Goal: Task Accomplishment & Management: Use online tool/utility

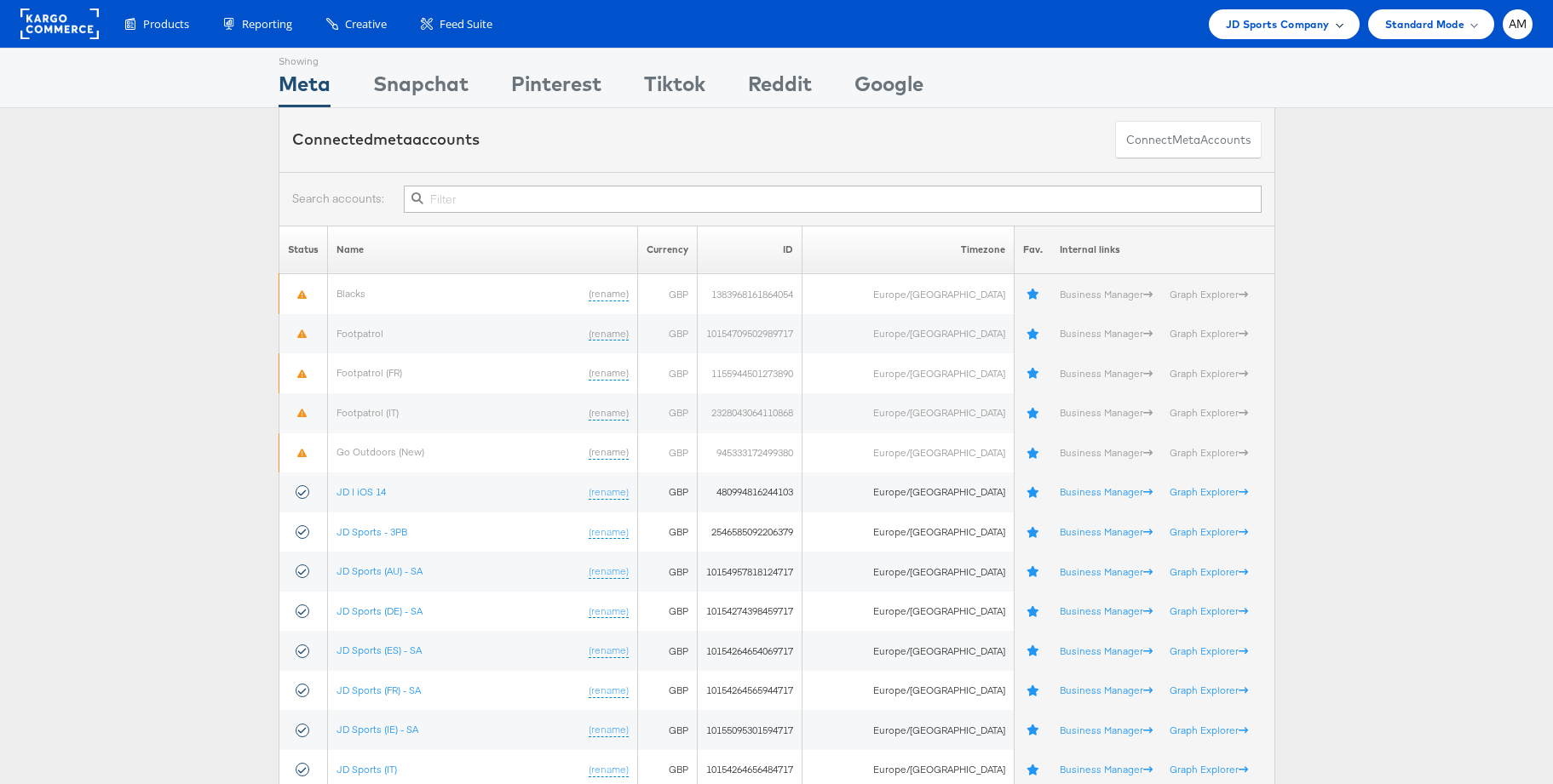
click at [1264, 29] on span "JD Sports Company" at bounding box center [1277, 25] width 103 height 18
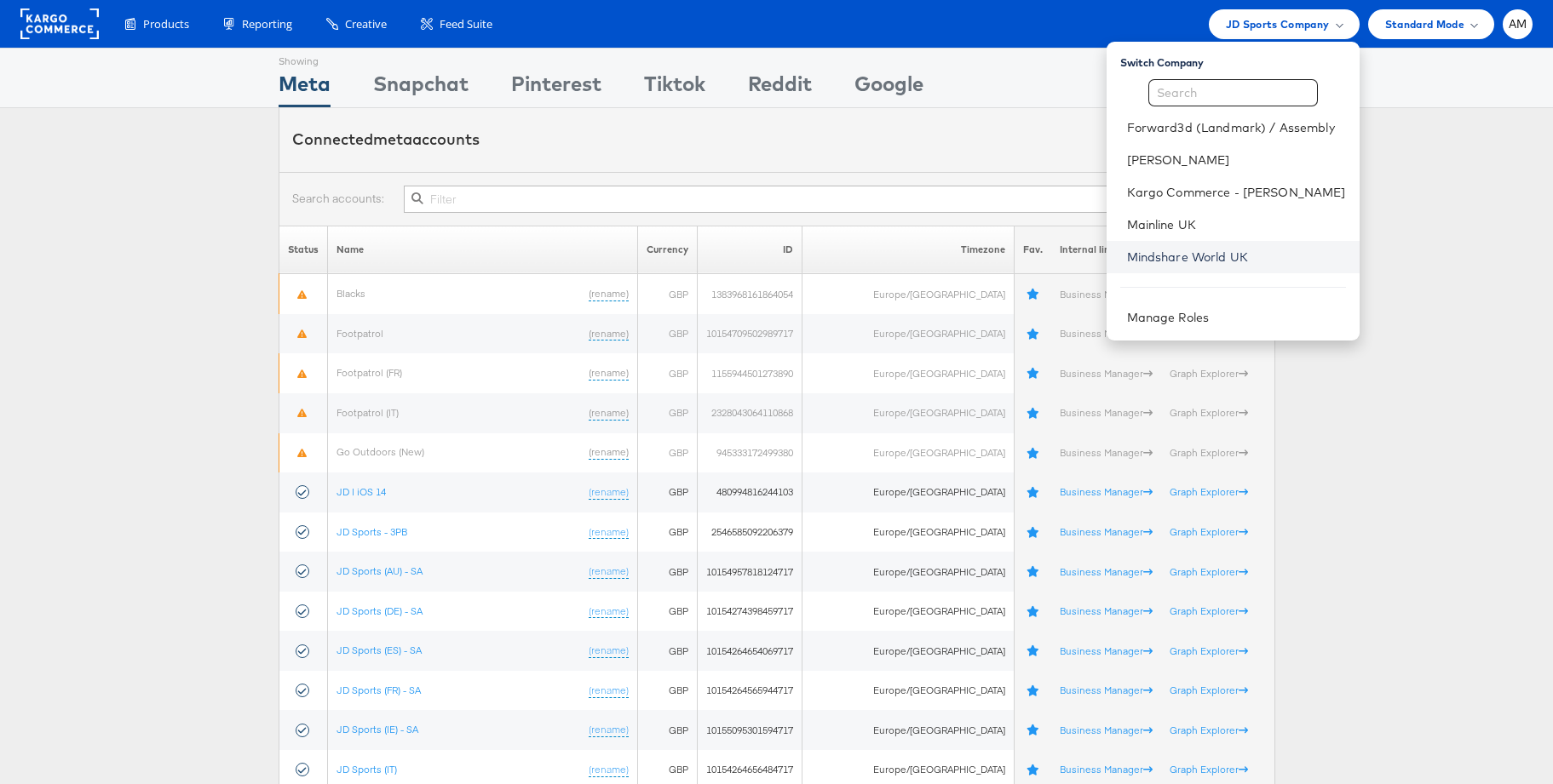
click at [1196, 250] on link "Mindshare World UK" at bounding box center [1237, 256] width 219 height 17
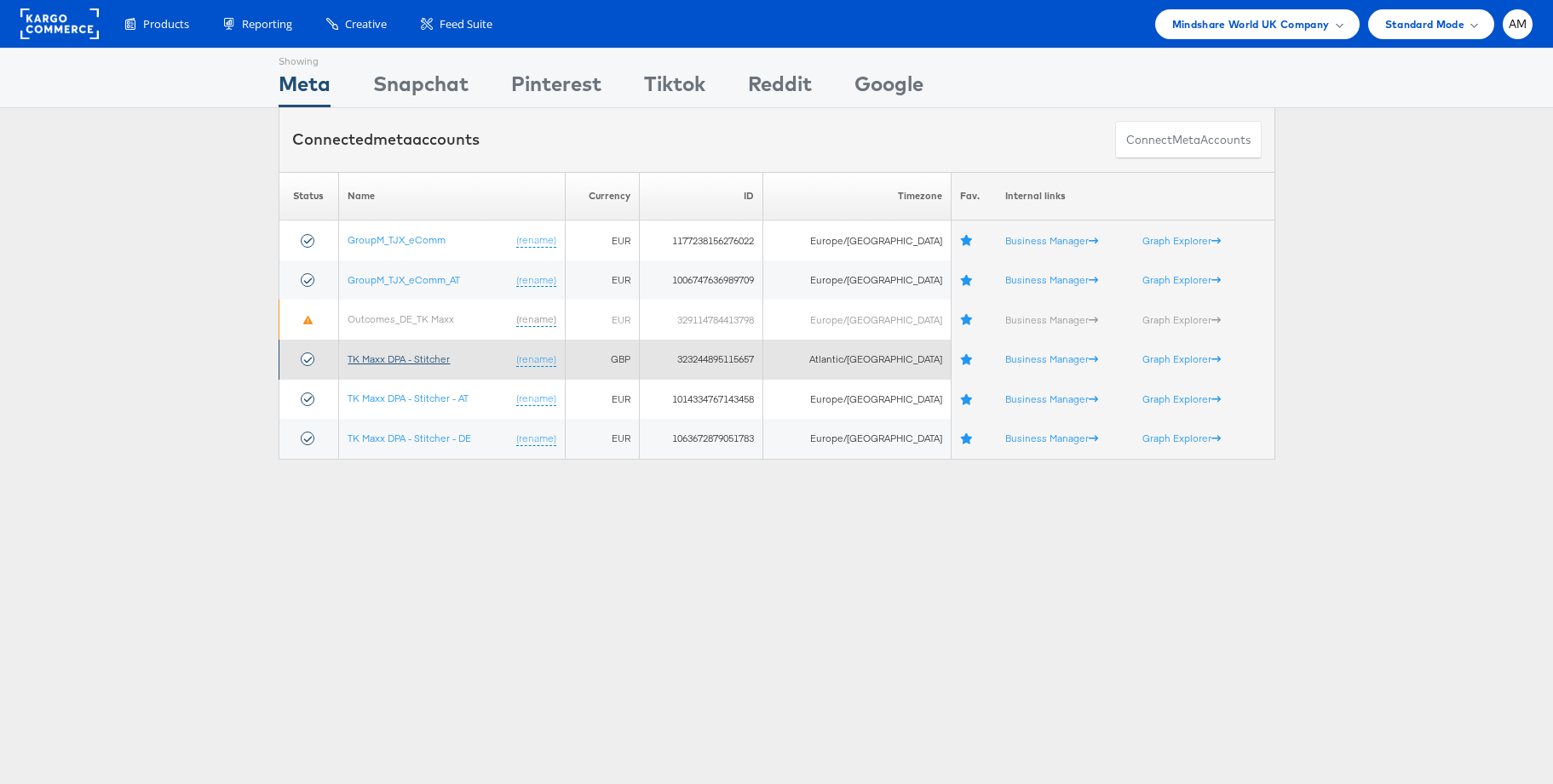
click at [405, 360] on link "TK Maxx DPA - Stitcher" at bounding box center [399, 359] width 102 height 13
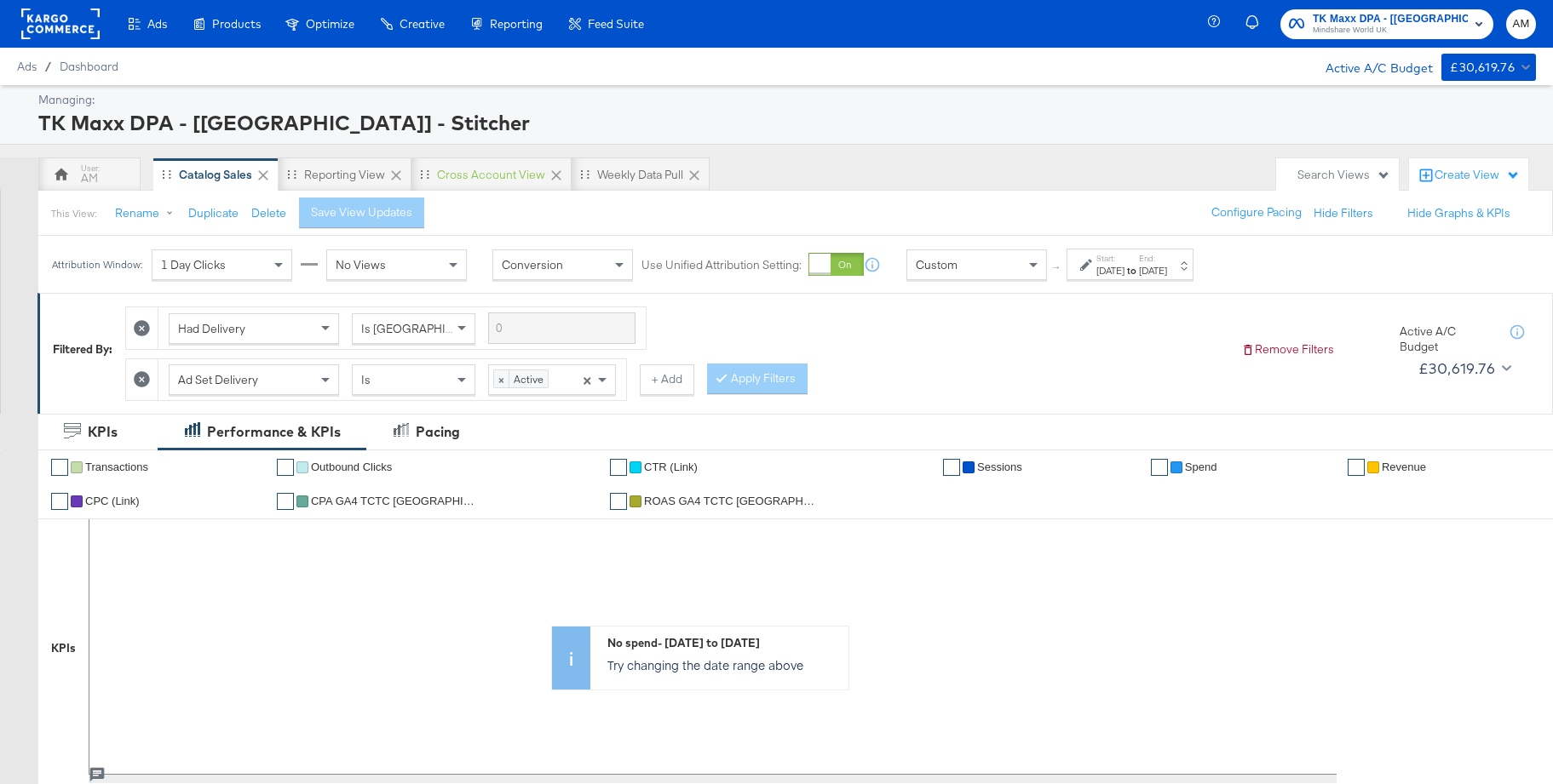
scroll to position [1, 0]
click at [142, 380] on icon at bounding box center [142, 378] width 16 height 16
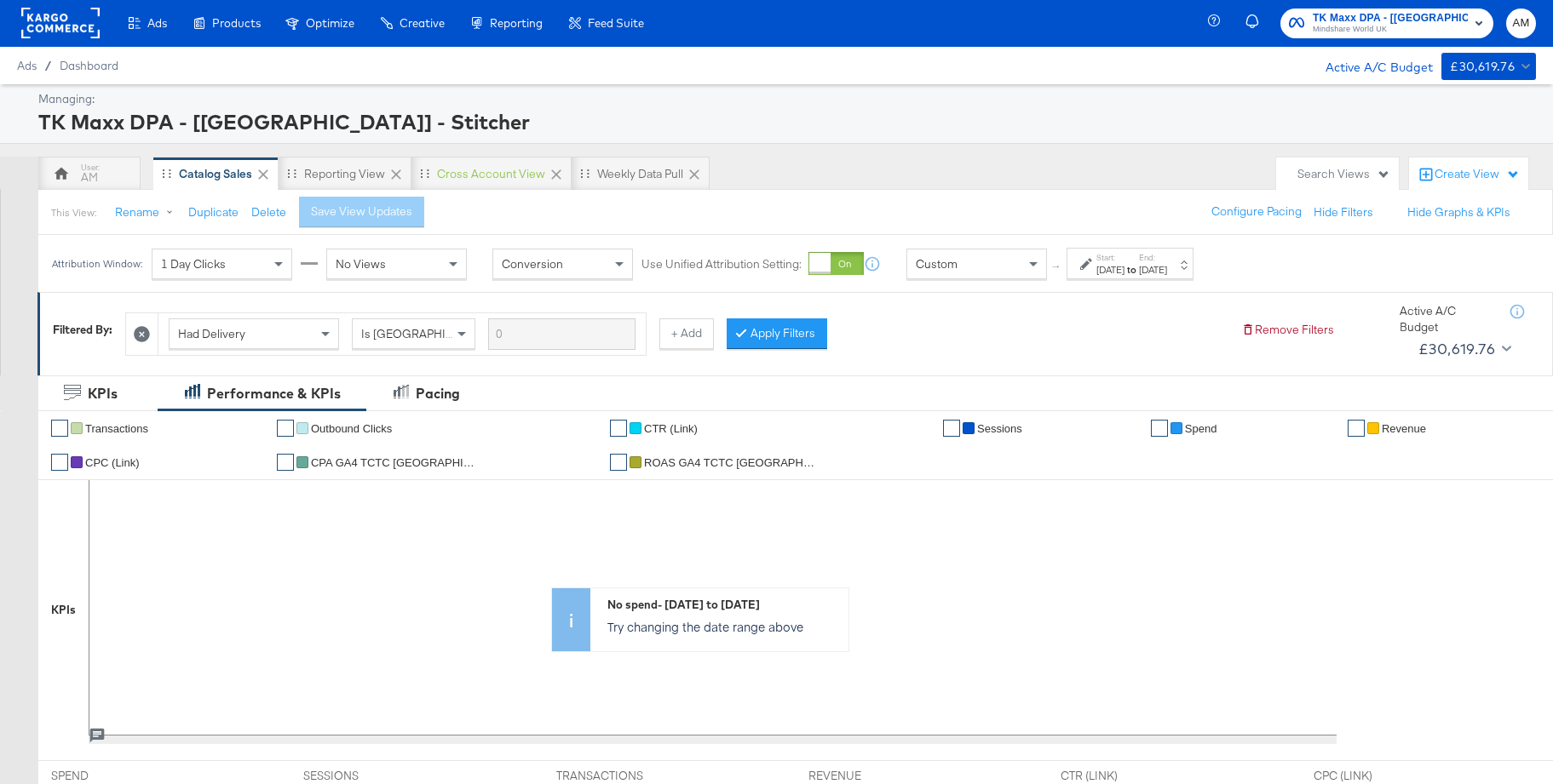
click at [141, 329] on icon at bounding box center [142, 334] width 16 height 16
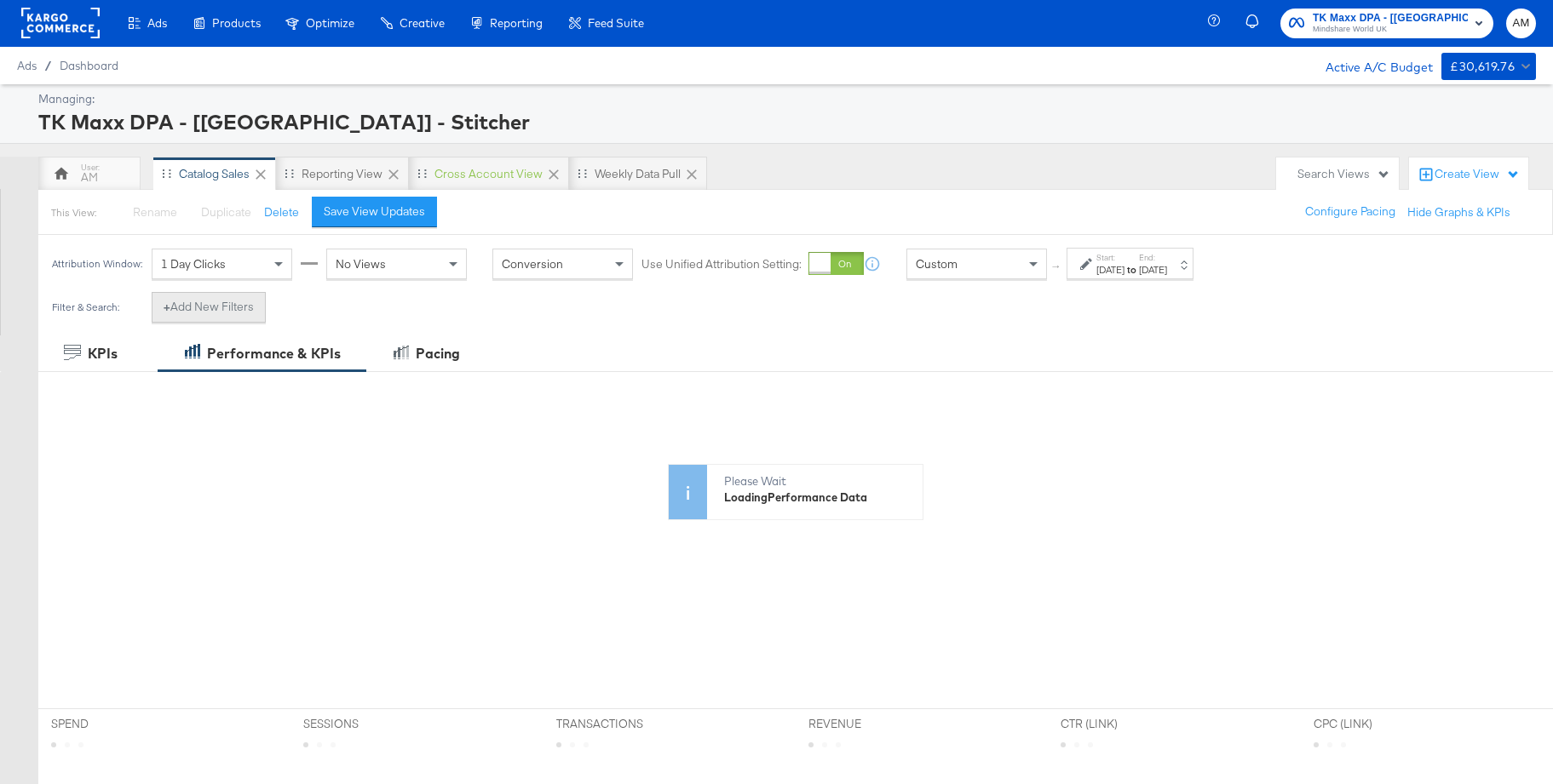
click at [230, 316] on button "+ Add New Filters" at bounding box center [209, 306] width 114 height 31
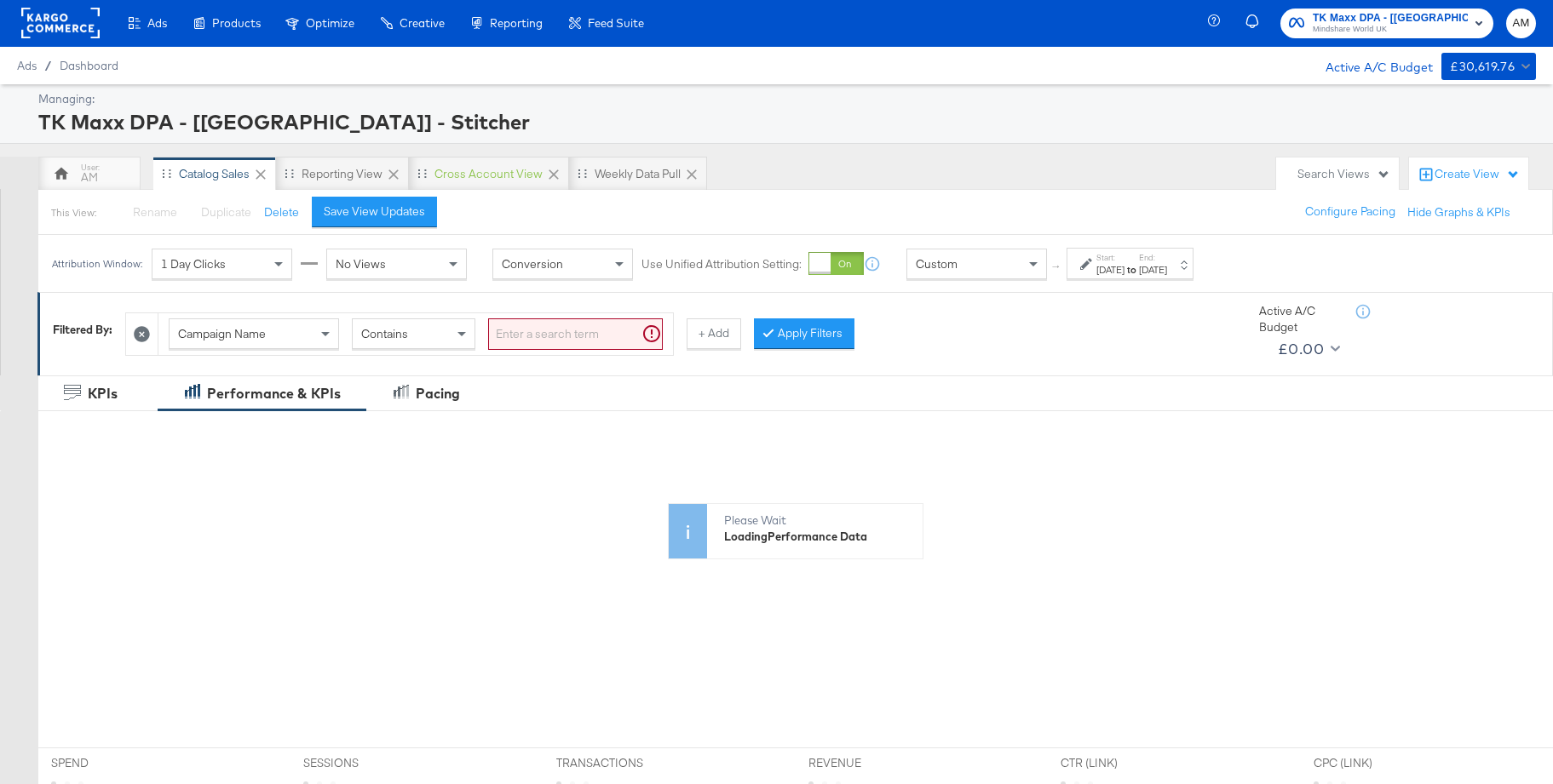
scroll to position [2, 0]
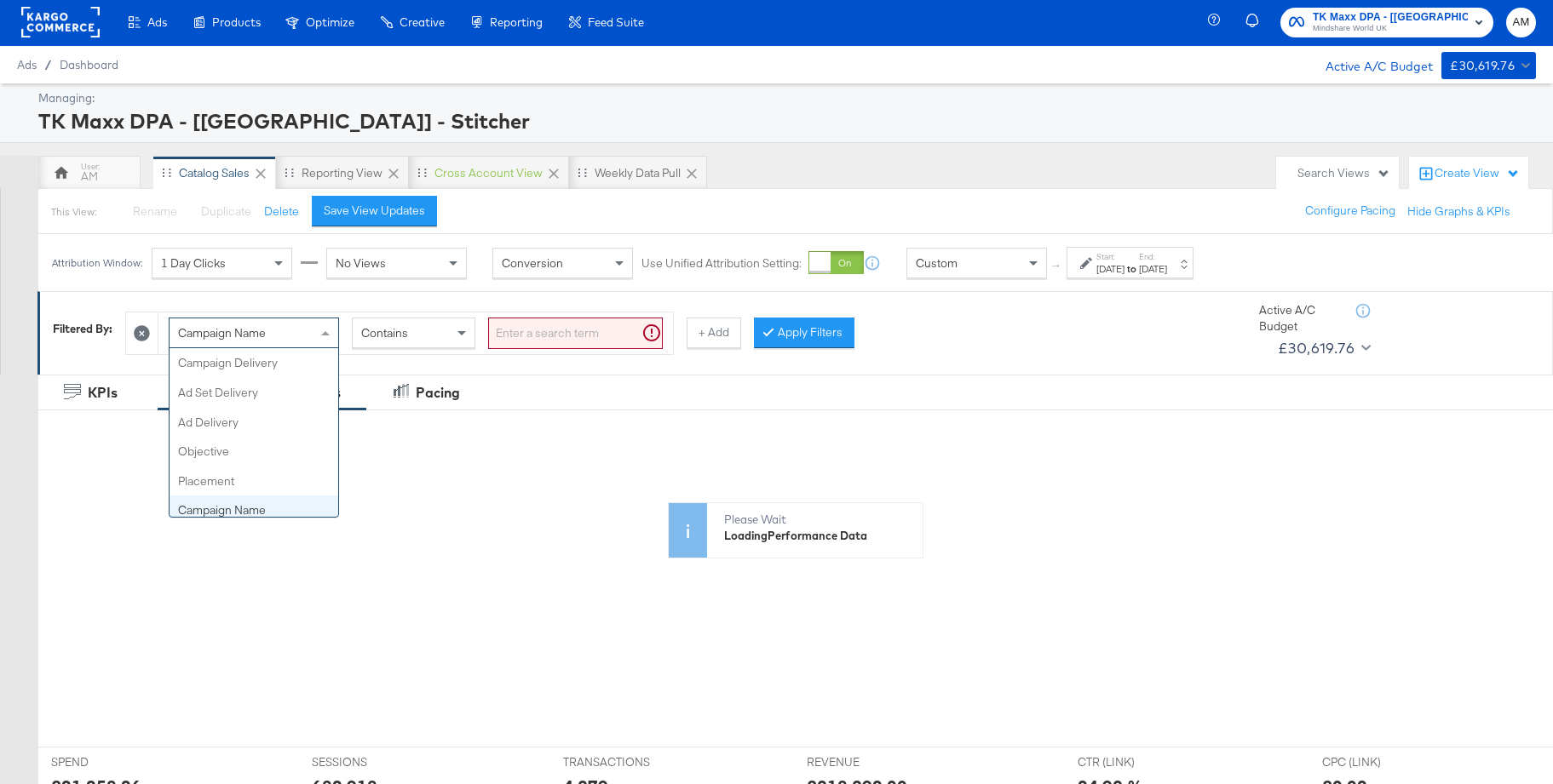
click at [251, 330] on span "Campaign Name" at bounding box center [222, 333] width 88 height 16
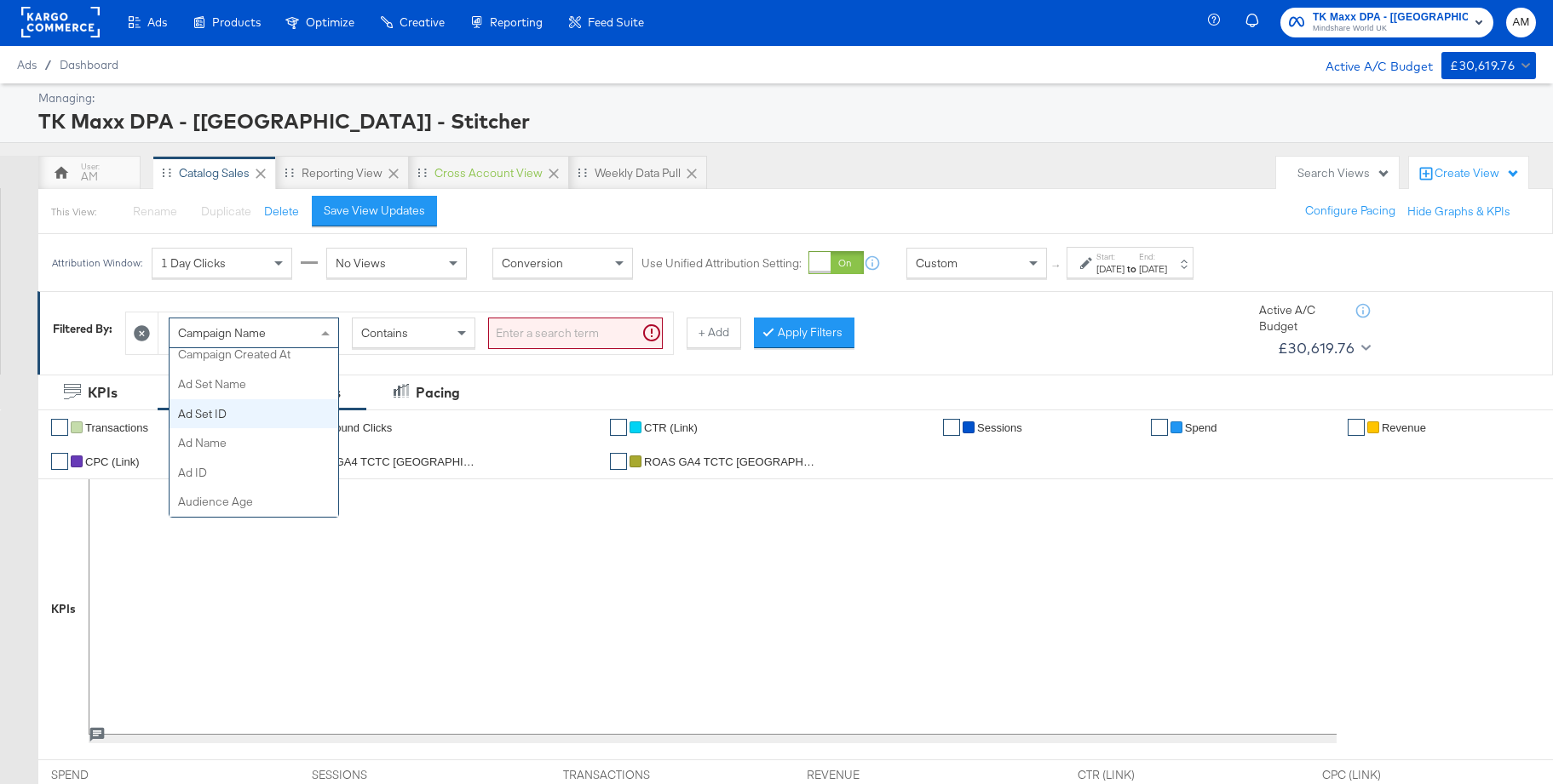
scroll to position [217, 0]
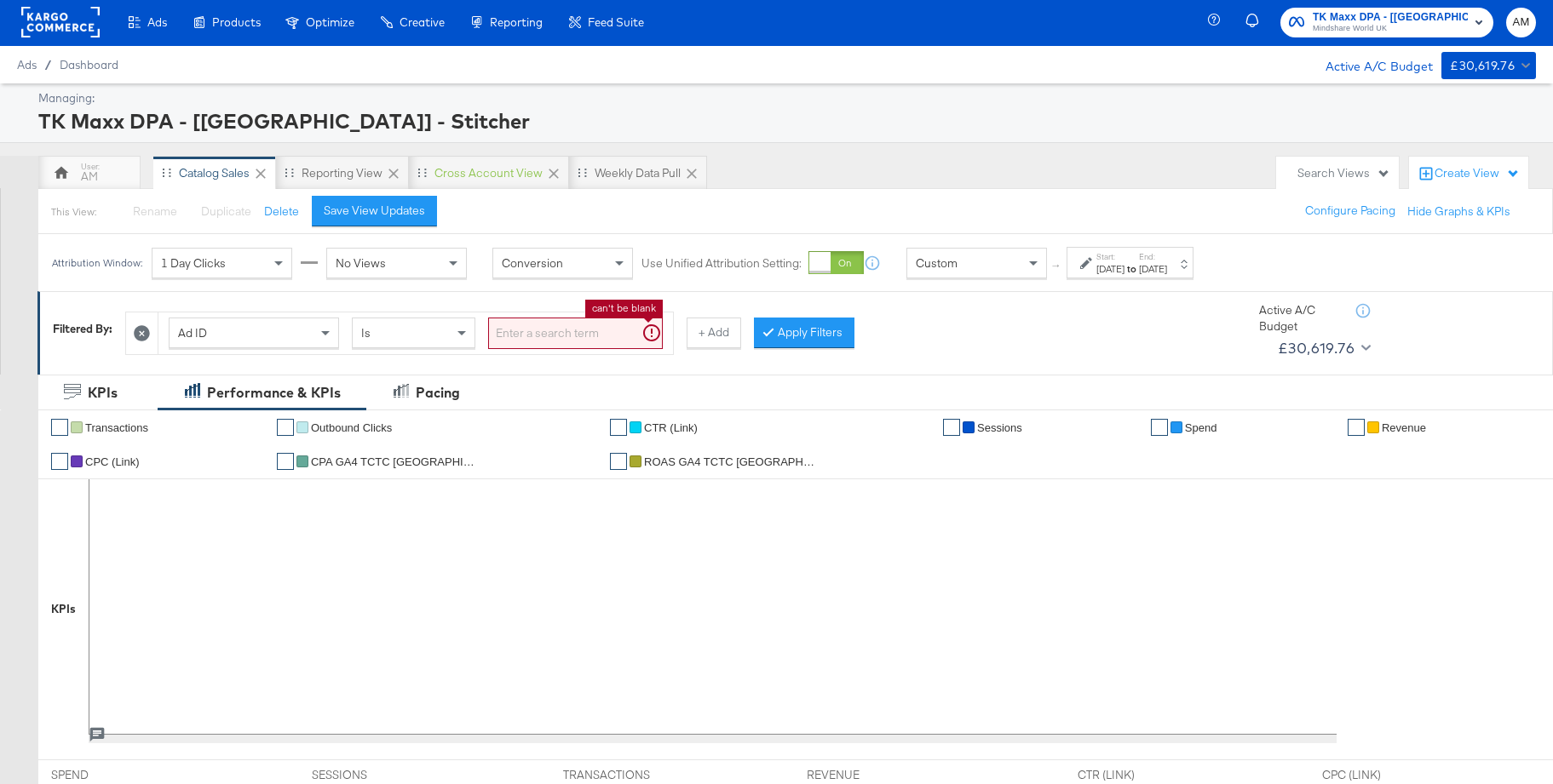
click at [526, 335] on input "search" at bounding box center [574, 333] width 174 height 32
paste input "120222142788290060"
type input "120222142788290060"
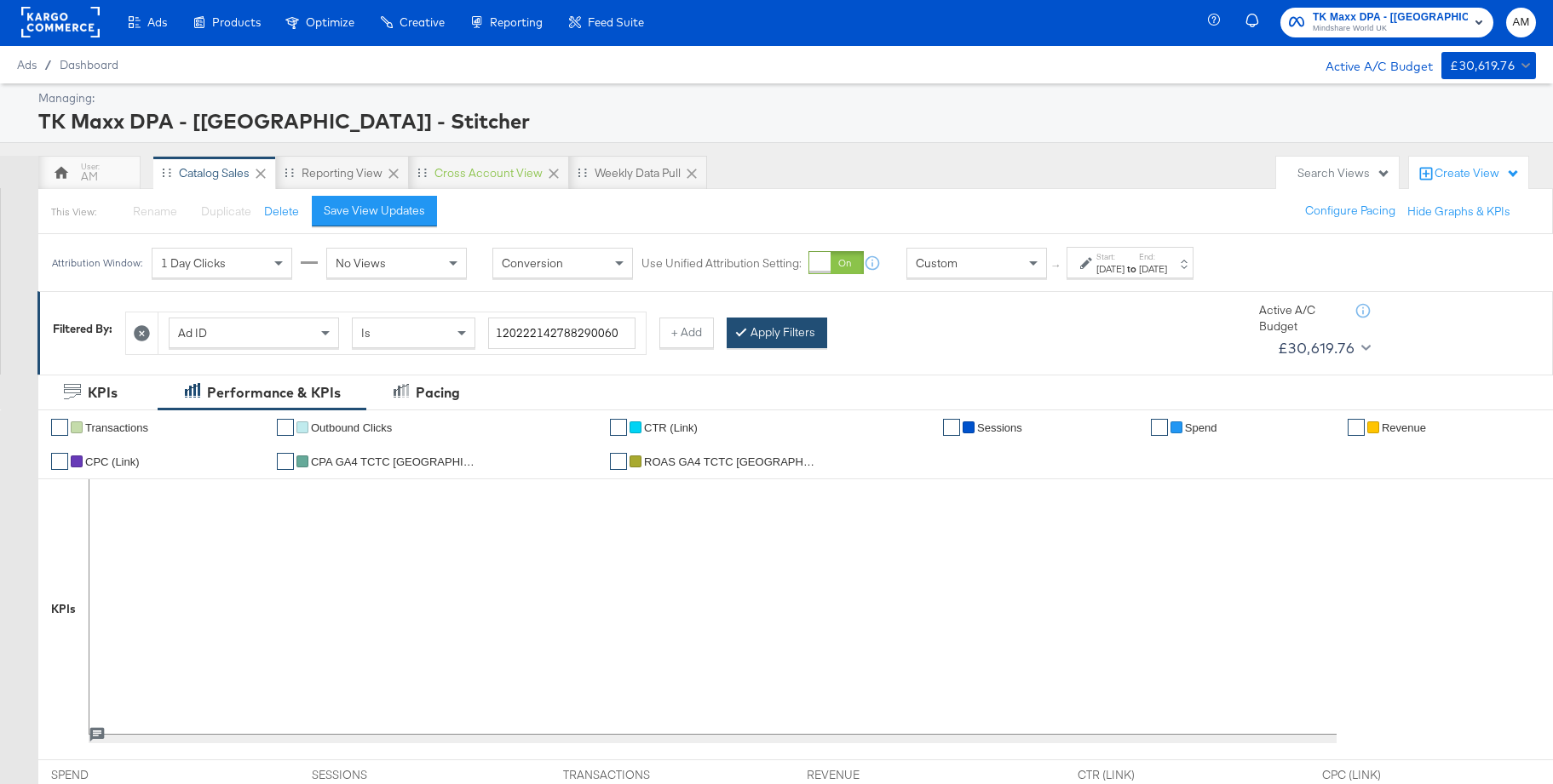
click at [771, 334] on button "Apply Filters" at bounding box center [776, 332] width 101 height 31
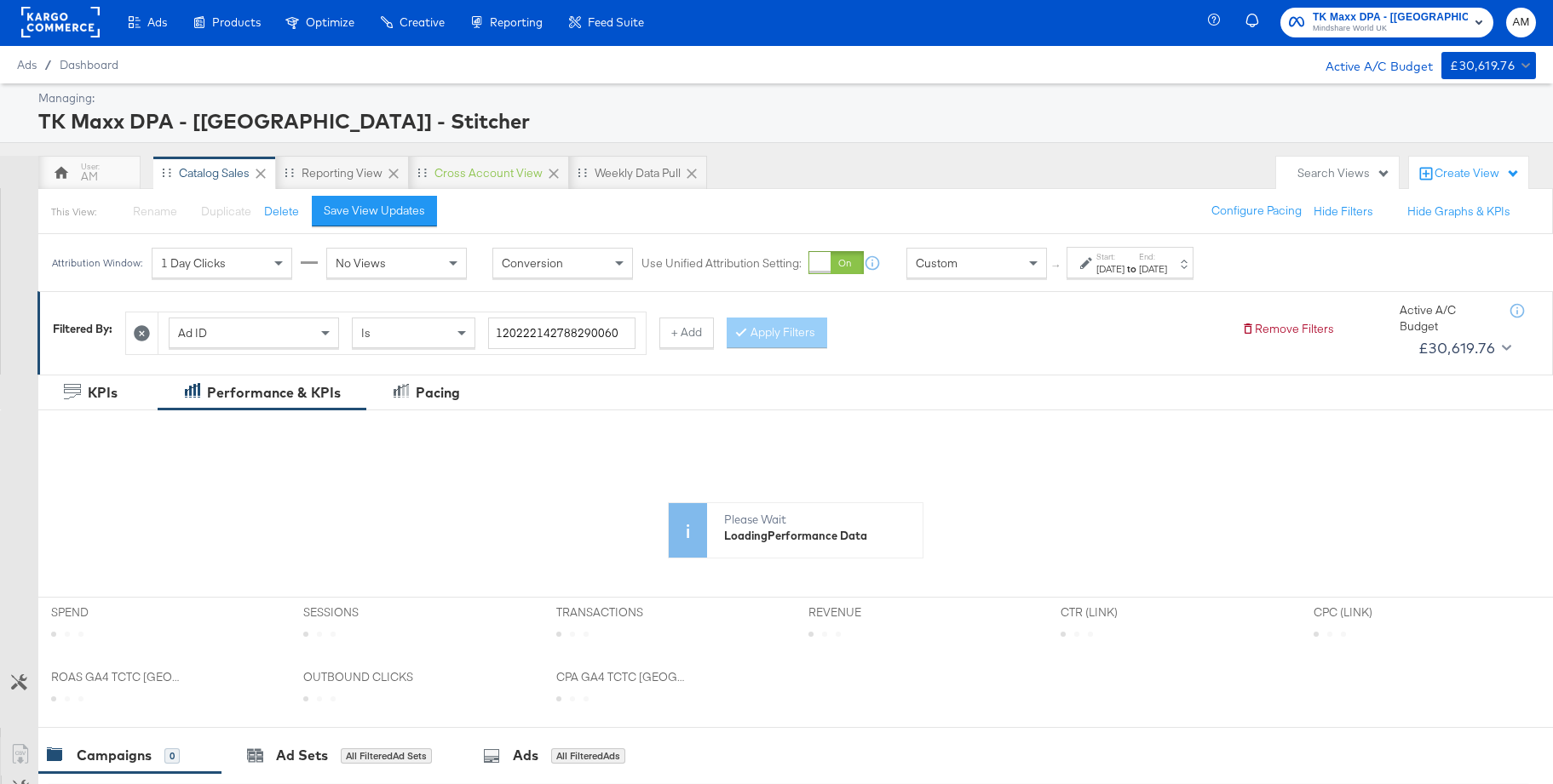
click at [1104, 270] on div "May 25th 2025" at bounding box center [1110, 269] width 29 height 14
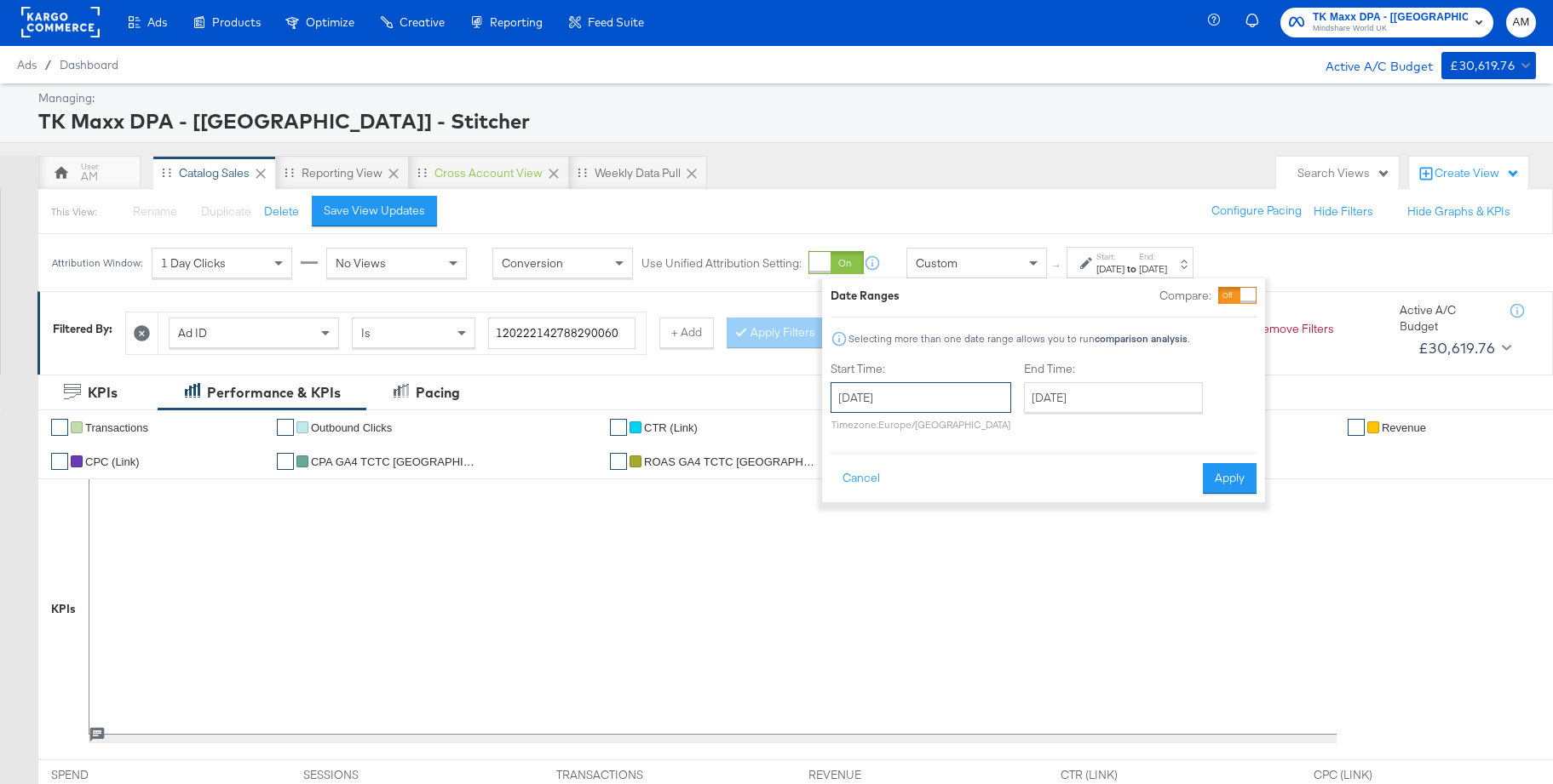
click at [878, 394] on input "May 25th 2025" at bounding box center [920, 397] width 180 height 31
click at [1018, 442] on span "›" at bounding box center [1024, 432] width 27 height 26
click at [850, 504] on td "3" at bounding box center [849, 507] width 29 height 24
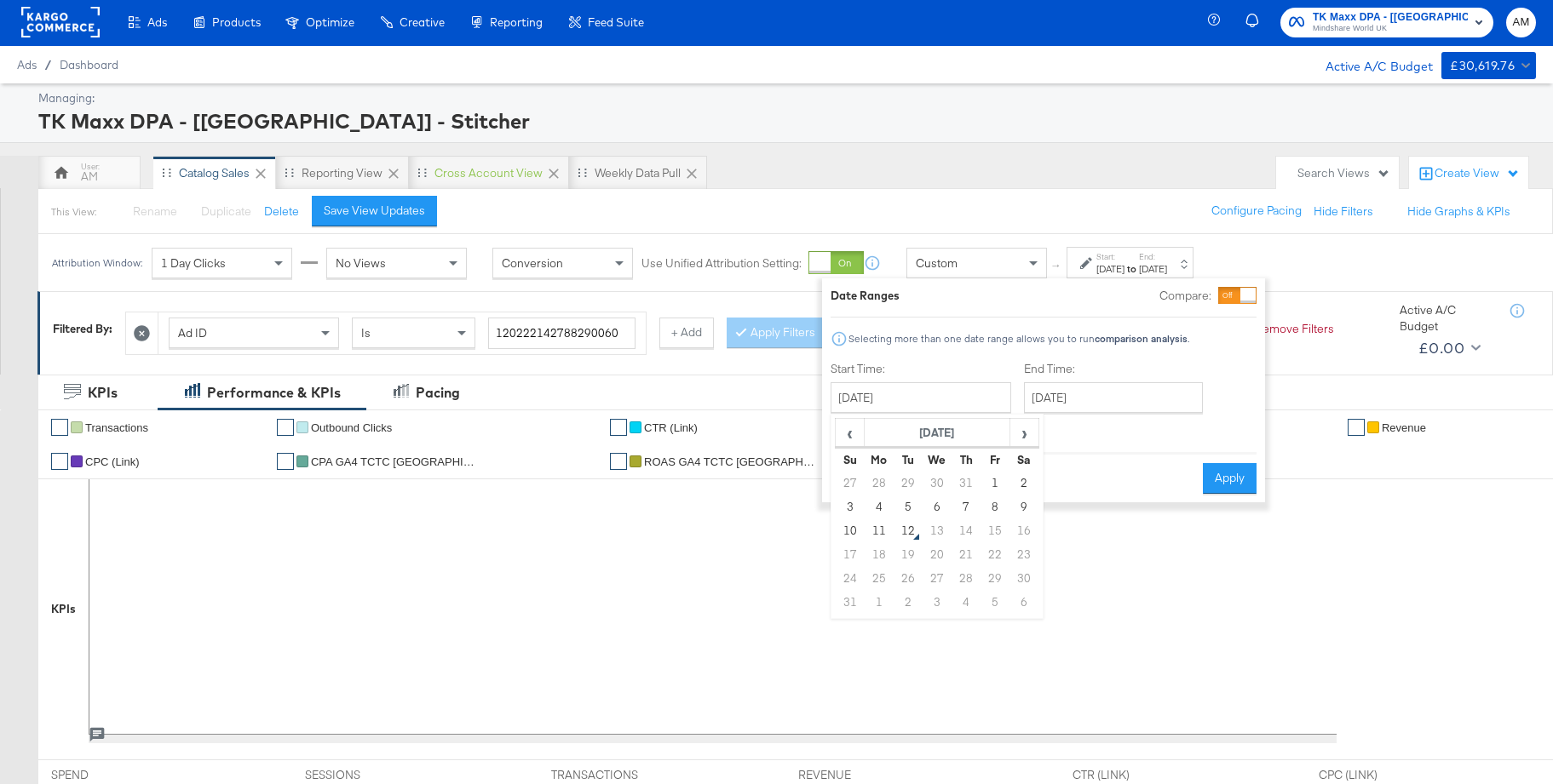
type input "August 3rd 2025"
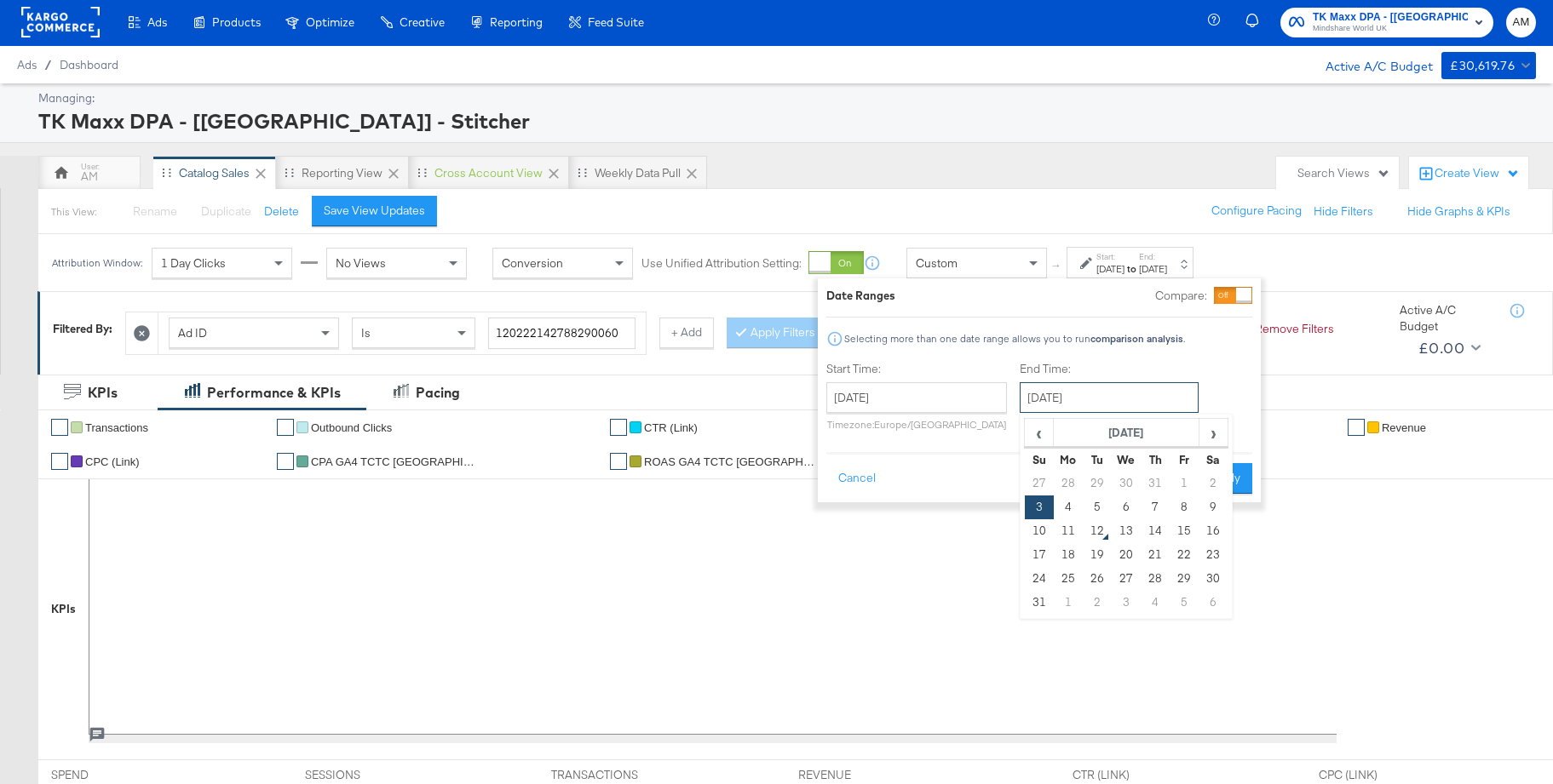
click at [1092, 400] on input "August 3rd 2025" at bounding box center [1110, 397] width 179 height 31
drag, startPoint x: 1211, startPoint y: 502, endPoint x: 1218, endPoint y: 496, distance: 9.2
click at [1212, 501] on td "9" at bounding box center [1212, 507] width 29 height 24
type input "August 9th 2025"
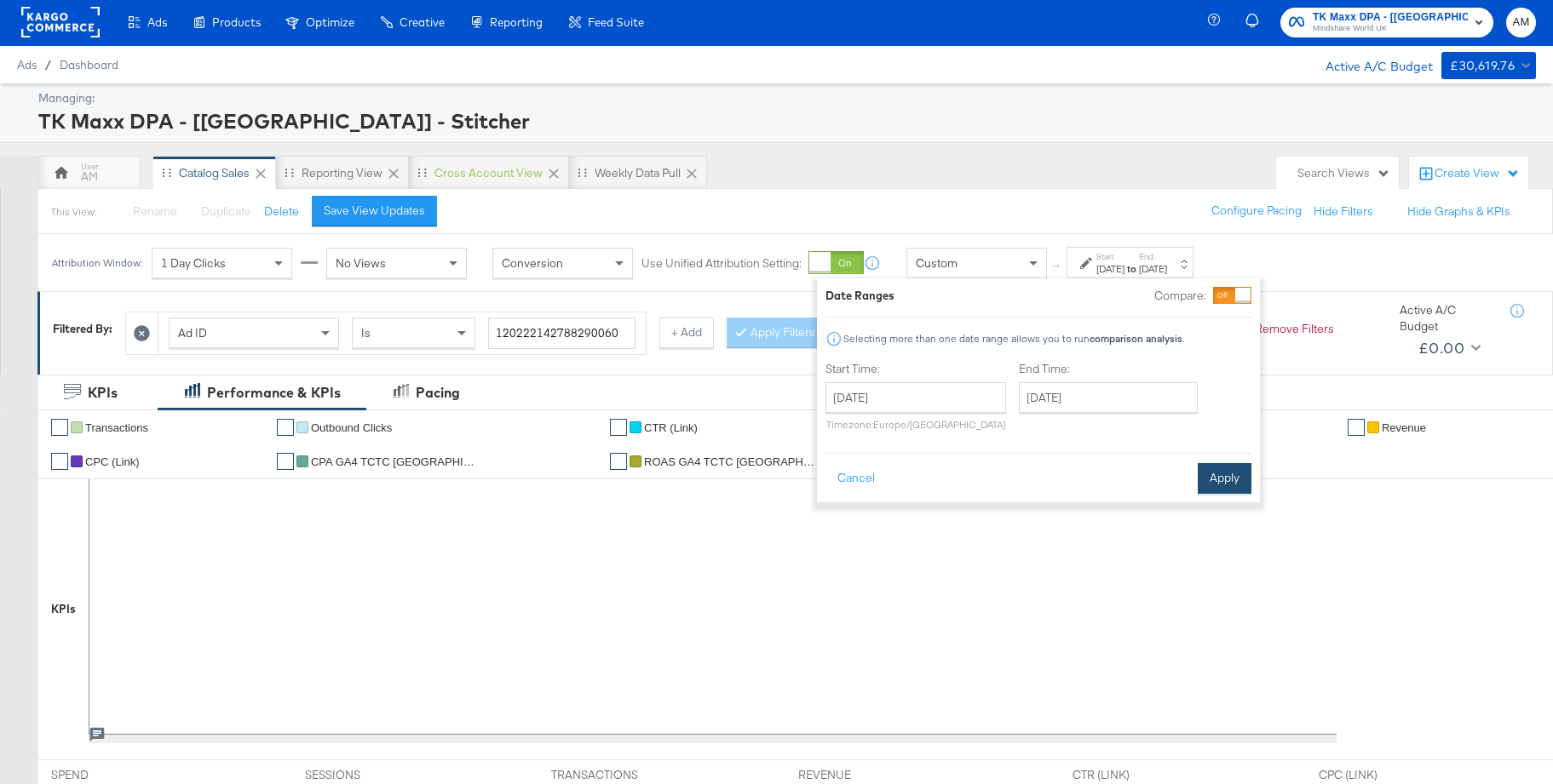
click at [1230, 475] on button "Apply" at bounding box center [1224, 478] width 53 height 31
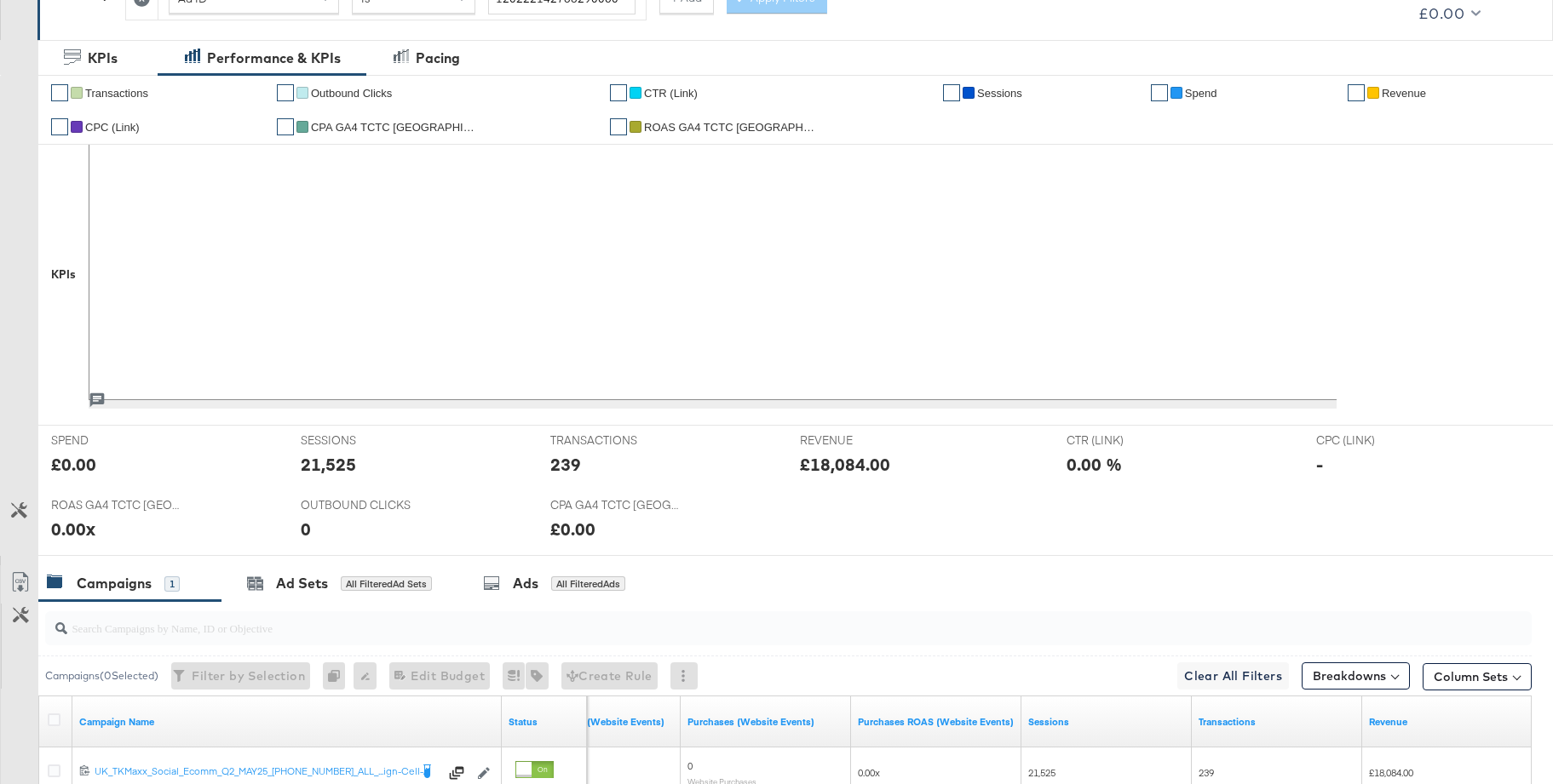
scroll to position [0, 0]
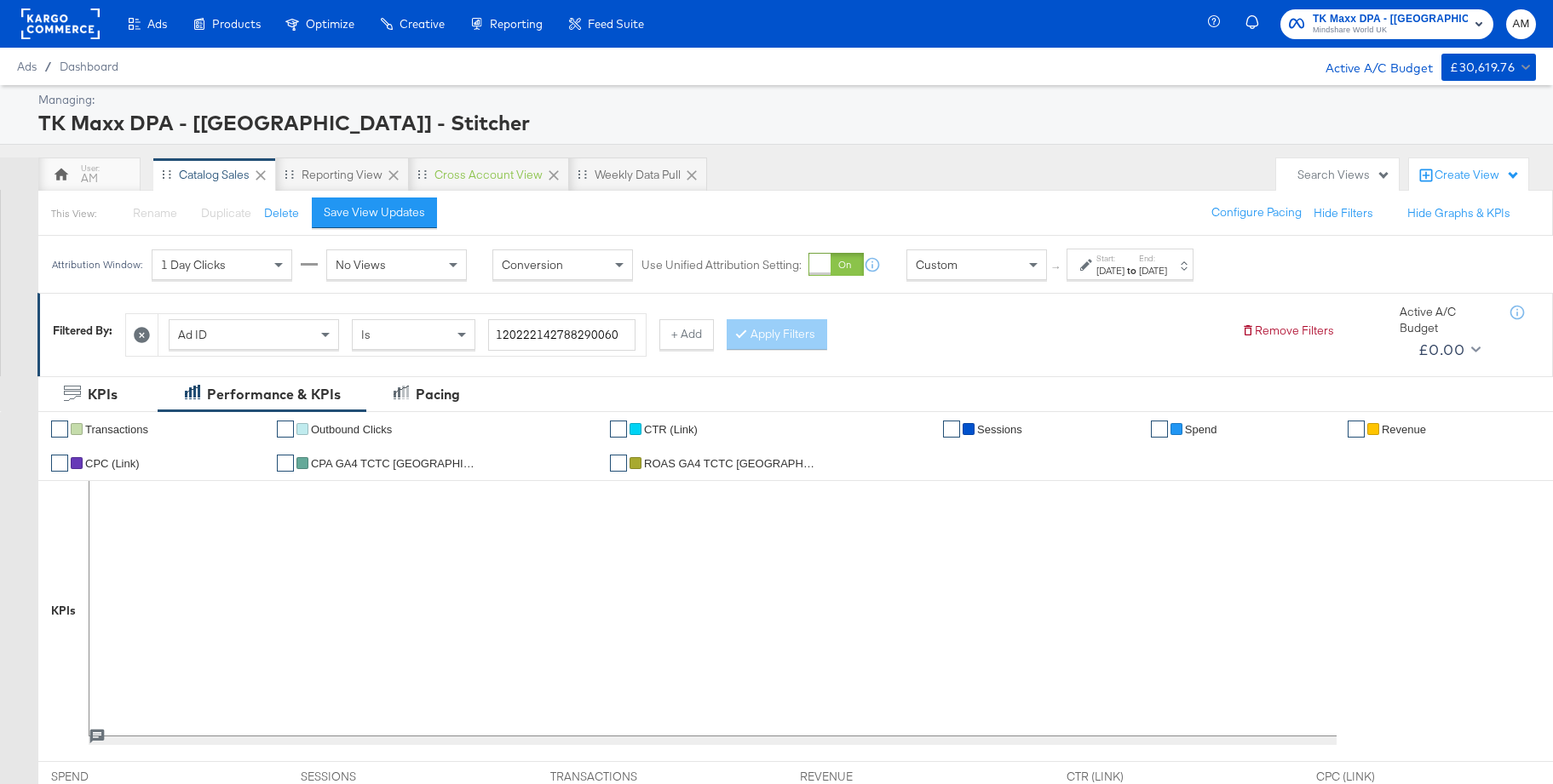
click at [73, 27] on rect at bounding box center [61, 24] width 79 height 31
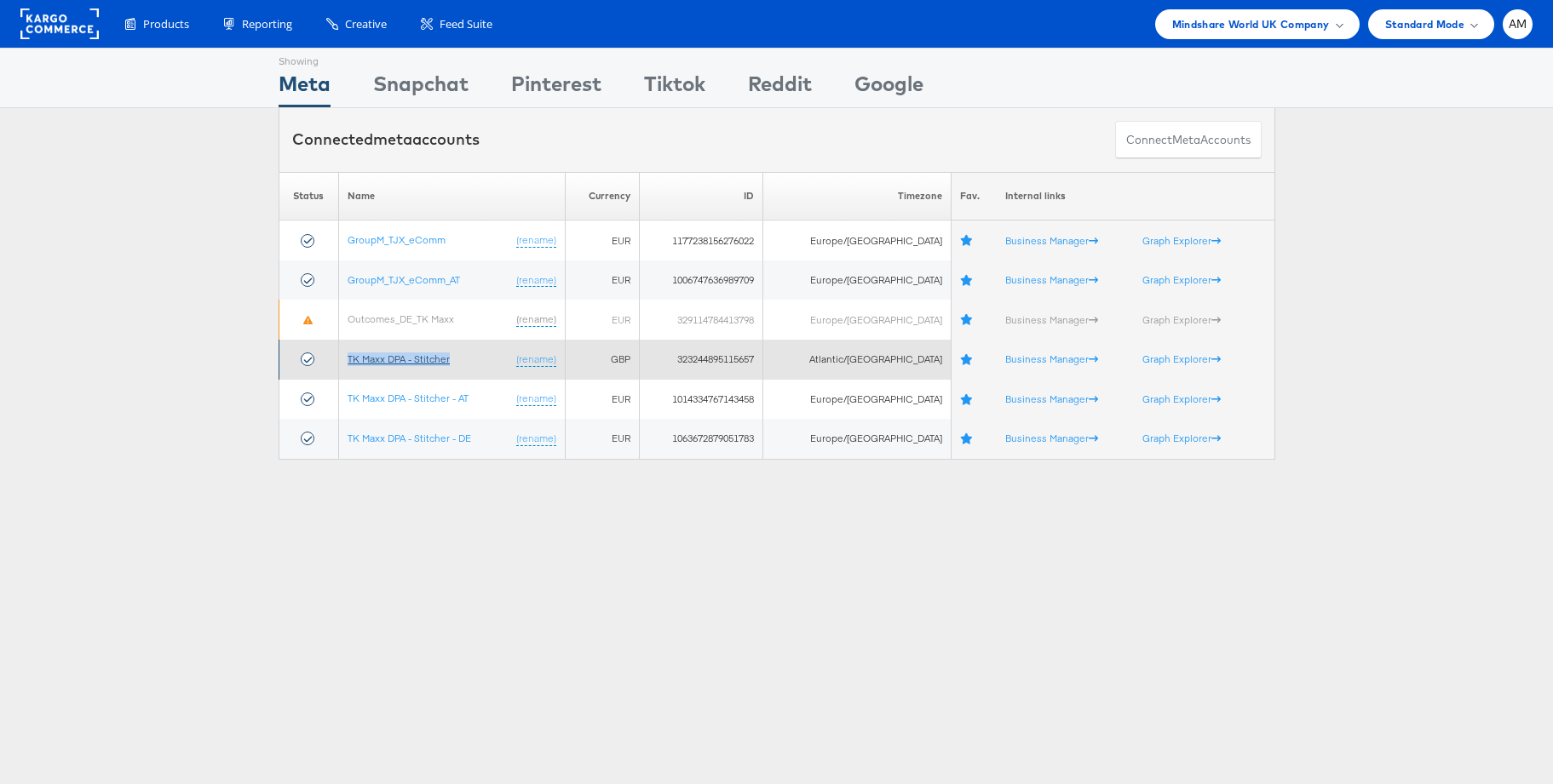
drag, startPoint x: 476, startPoint y: 360, endPoint x: 355, endPoint y: 359, distance: 121.0
click at [355, 359] on td "TK Maxx DPA - Stitcher (rename)" at bounding box center [451, 359] width 226 height 40
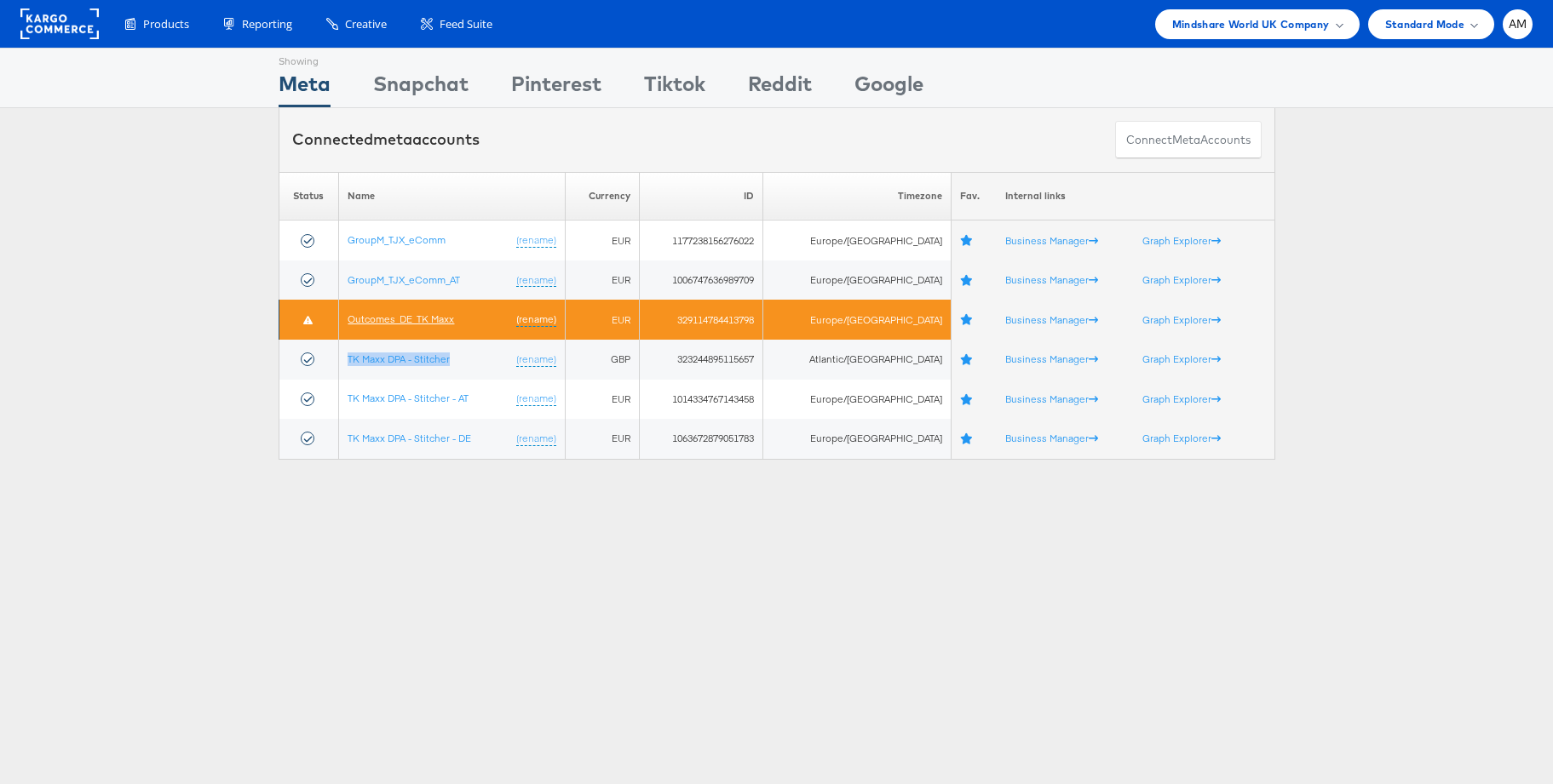
copy link "TK Maxx DPA - Stitcher"
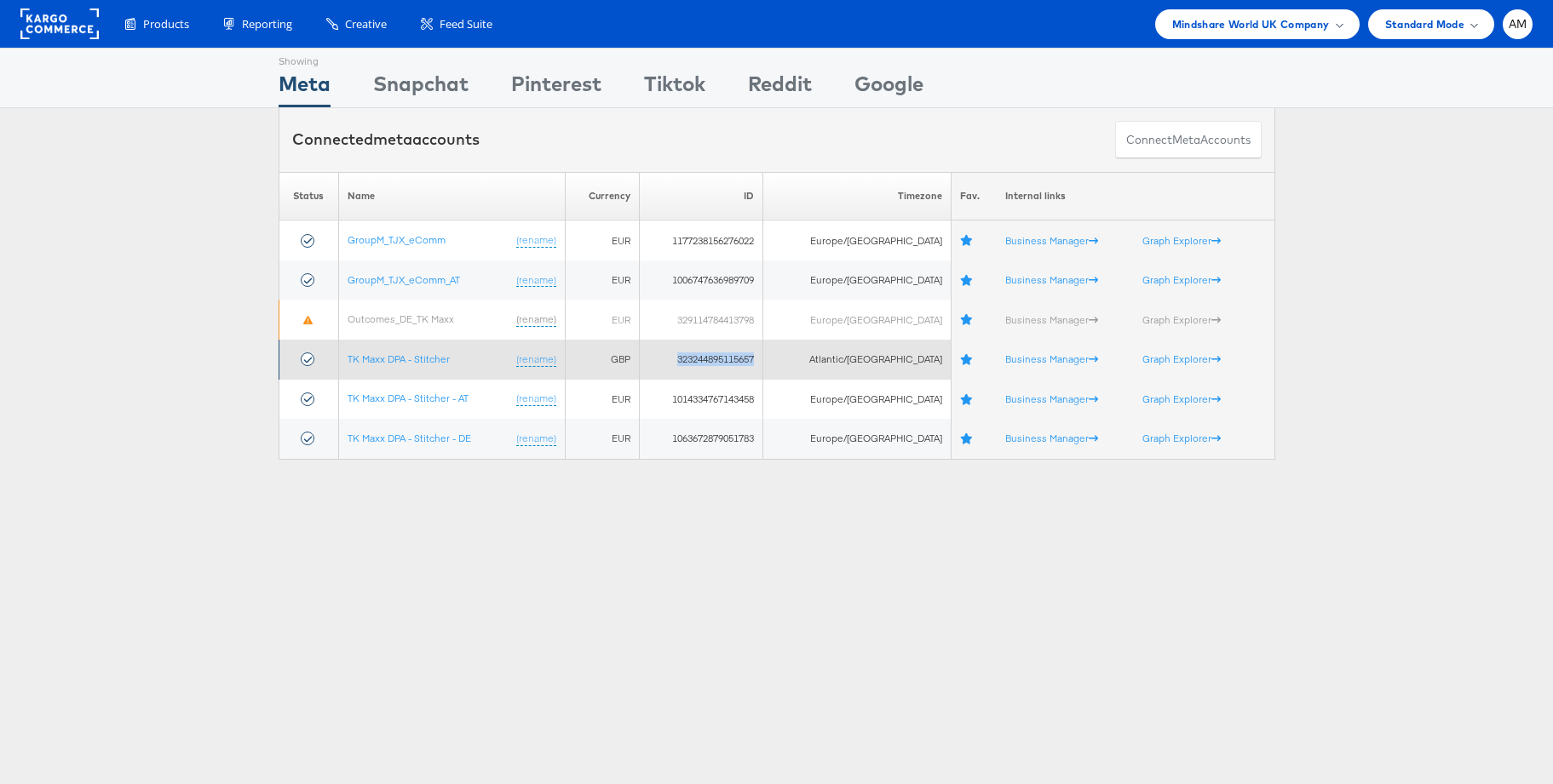
drag, startPoint x: 712, startPoint y: 363, endPoint x: 797, endPoint y: 363, distance: 85.0
click at [763, 363] on td "323244895115657" at bounding box center [701, 359] width 124 height 40
copy td "323244895115657"
